Goal: Go to known website: Access a specific website the user already knows

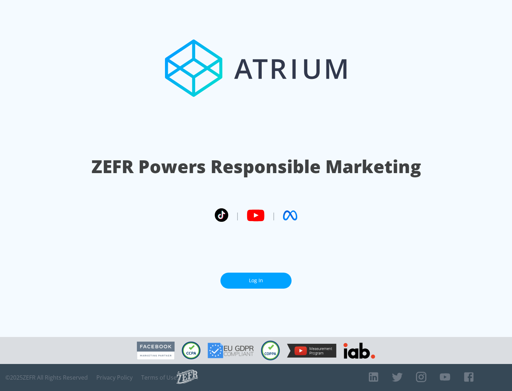
click at [256, 278] on link "Log In" at bounding box center [255, 281] width 71 height 16
